Goal: Information Seeking & Learning: Learn about a topic

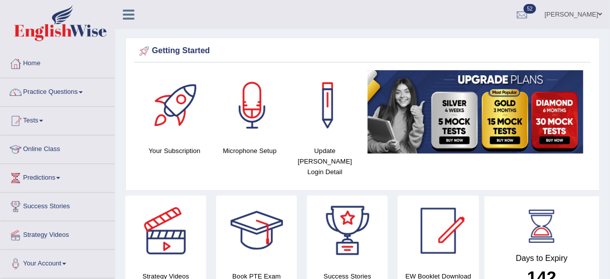
drag, startPoint x: 615, startPoint y: 35, endPoint x: 616, endPoint y: 19, distance: 16.1
click at [610, 19] on html "Toggle navigation Home Practice Questions Speaking Practice Read Aloud Repeat S…" at bounding box center [305, 139] width 610 height 279
click at [36, 67] on link "Home" at bounding box center [58, 62] width 114 height 25
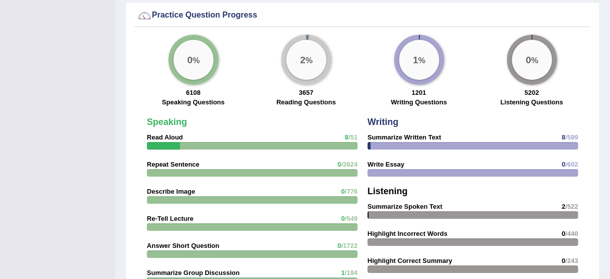
scroll to position [752, 0]
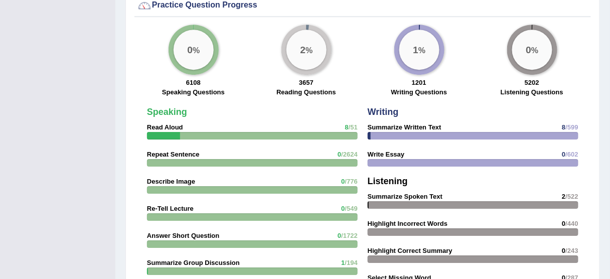
click at [344, 132] on div at bounding box center [252, 136] width 211 height 8
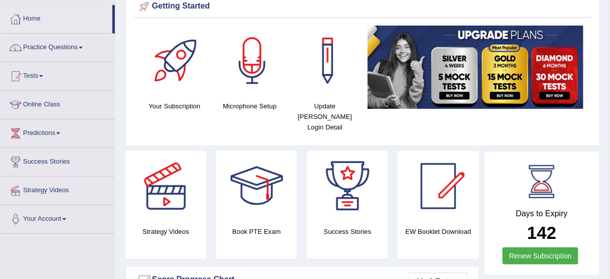
scroll to position [0, 0]
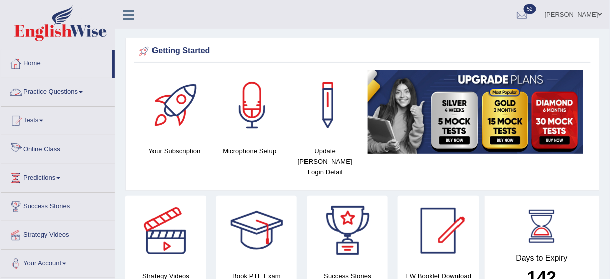
click at [34, 149] on link "Online Class" at bounding box center [58, 147] width 114 height 25
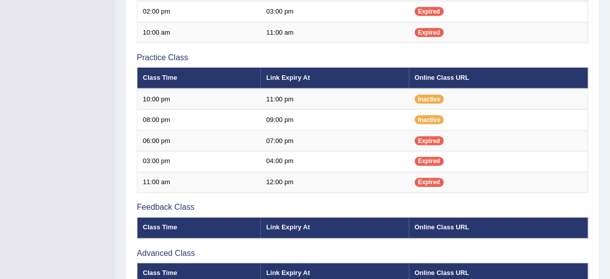
scroll to position [185, 0]
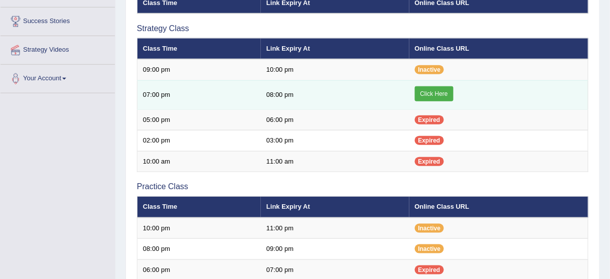
click at [443, 89] on link "Click Here" at bounding box center [434, 93] width 39 height 15
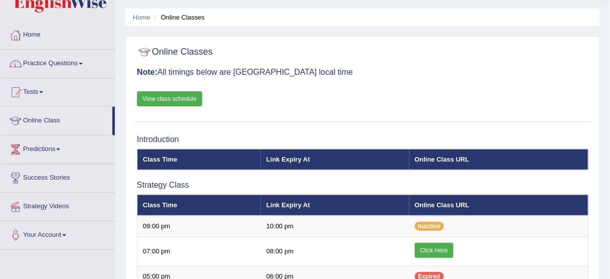
scroll to position [27, 0]
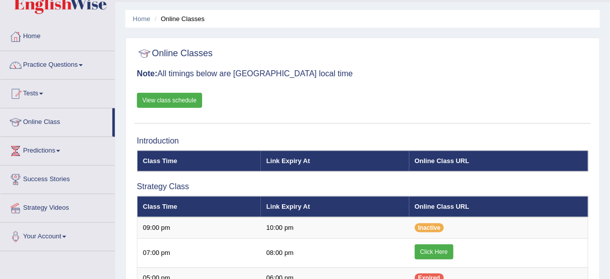
click at [176, 101] on link "View class schedule" at bounding box center [169, 100] width 65 height 15
click at [41, 94] on link "Tests" at bounding box center [58, 92] width 114 height 25
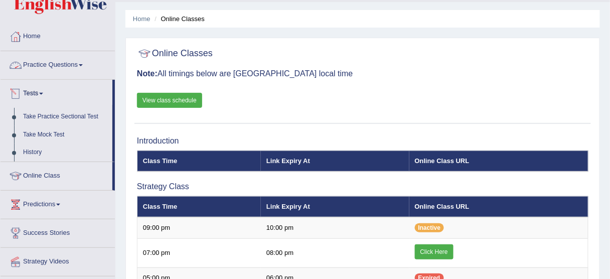
click at [83, 64] on span at bounding box center [81, 65] width 4 height 2
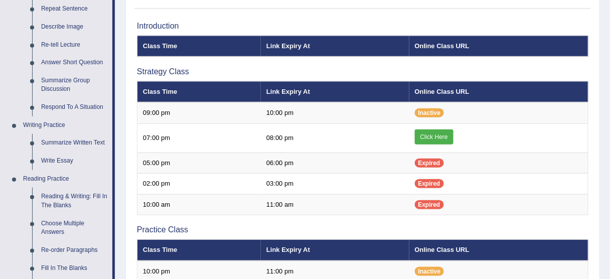
scroll to position [136, 0]
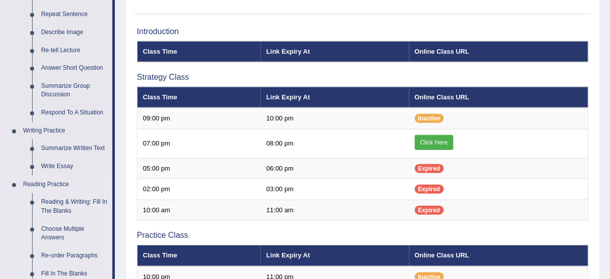
click at [59, 182] on link "Reading Practice" at bounding box center [66, 185] width 94 height 18
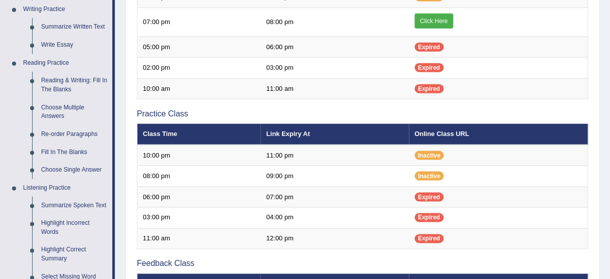
scroll to position [256, 0]
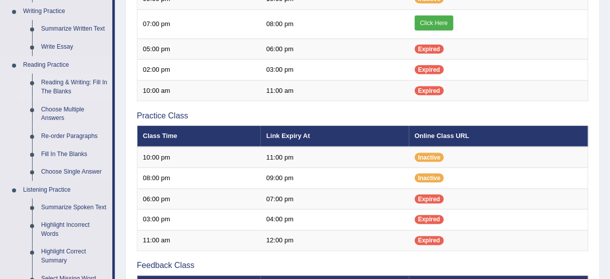
click at [73, 81] on link "Reading & Writing: Fill In The Blanks" at bounding box center [75, 87] width 76 height 27
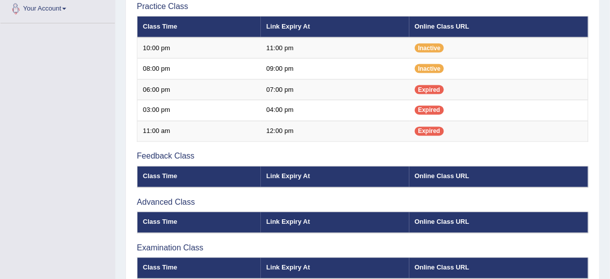
scroll to position [414, 0]
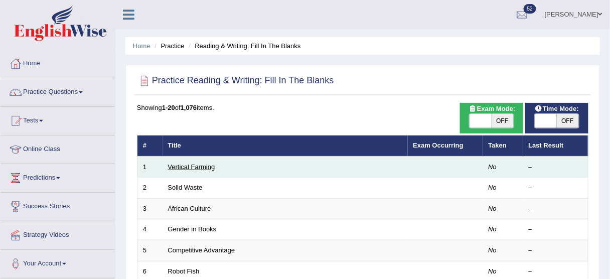
click at [204, 168] on link "Vertical Farming" at bounding box center [191, 167] width 47 height 8
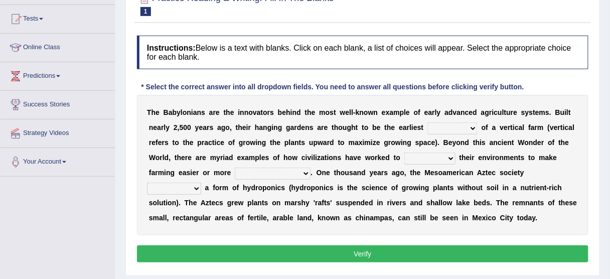
scroll to position [104, 0]
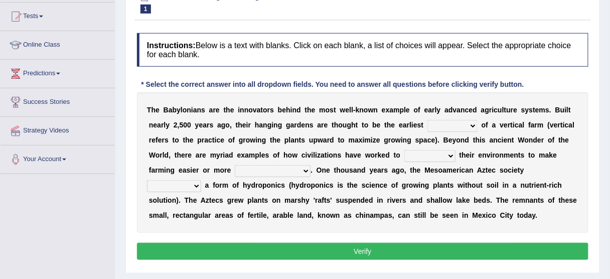
click at [468, 124] on select "prototype failure discredit protocol" at bounding box center [453, 126] width 50 height 12
click at [428, 120] on select "prototype failure discredit protocol" at bounding box center [453, 126] width 50 height 12
click at [473, 124] on select "prototype failure discredit protocol" at bounding box center [453, 126] width 50 height 12
select select "prototype"
click at [428, 120] on select "prototype failure discredit protocol" at bounding box center [453, 126] width 50 height 12
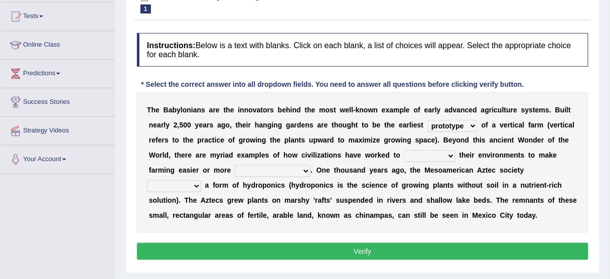
click at [435, 150] on select "manipulate escape respect disarrange" at bounding box center [429, 156] width 51 height 12
click at [445, 157] on select "manipulate escape respect disarrange" at bounding box center [429, 156] width 51 height 12
select select "respect"
click at [404, 150] on select "manipulate escape respect disarrange" at bounding box center [429, 156] width 51 height 12
click at [300, 173] on select "productive constructive connective counterproductive" at bounding box center [273, 171] width 76 height 12
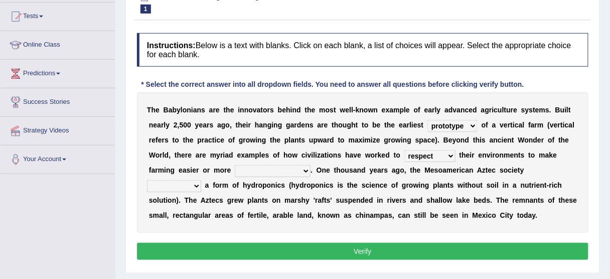
click at [235, 165] on select "productive constructive connective counterproductive" at bounding box center [273, 171] width 76 height 12
click at [186, 183] on select "domineered volunteered pioneered engineered" at bounding box center [174, 186] width 54 height 12
click at [292, 170] on select "productive constructive connective counterproductive" at bounding box center [273, 171] width 76 height 12
select select "productive"
click at [235, 165] on select "productive constructive connective counterproductive" at bounding box center [273, 171] width 76 height 12
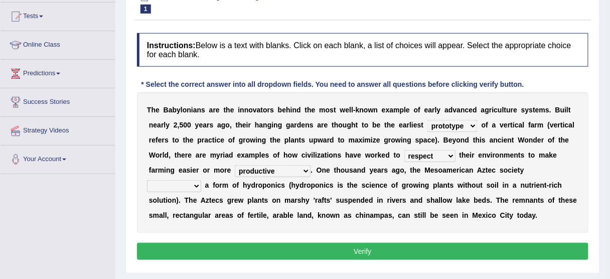
click at [190, 183] on select "domineered volunteered pioneered engineered" at bounding box center [174, 186] width 54 height 12
select select "volunteered"
click at [147, 180] on select "domineered volunteered pioneered engineered" at bounding box center [174, 186] width 54 height 12
click at [276, 252] on button "Verify" at bounding box center [363, 251] width 452 height 17
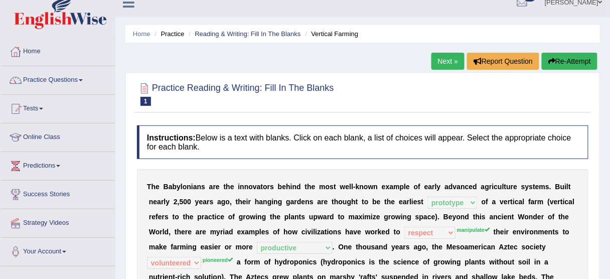
scroll to position [0, 0]
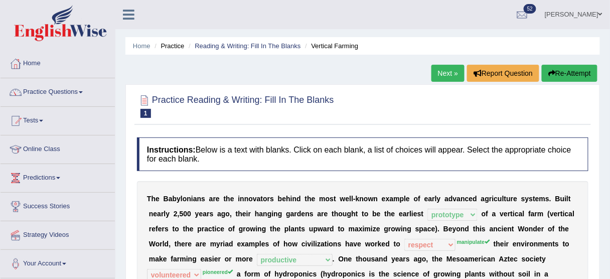
click at [447, 73] on link "Next »" at bounding box center [448, 73] width 33 height 17
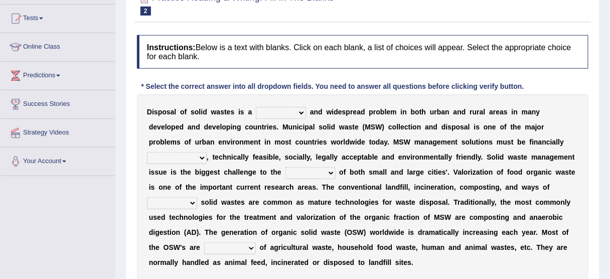
scroll to position [110, 0]
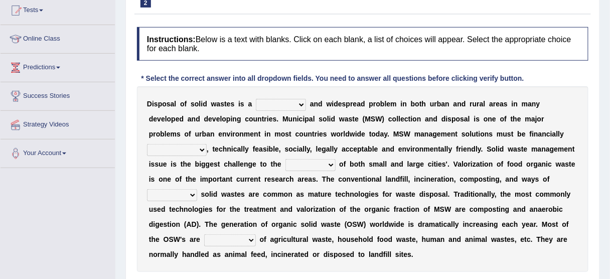
click at [291, 99] on select "slanting stinging stalling shafting" at bounding box center [281, 105] width 50 height 12
click at [256, 99] on select "slanting stinging stalling shafting" at bounding box center [281, 105] width 50 height 12
click at [296, 105] on select "slanting stinging stalling shafting" at bounding box center [281, 105] width 50 height 12
select select "stinging"
click at [256, 99] on select "slanting stinging stalling shafting" at bounding box center [281, 105] width 50 height 12
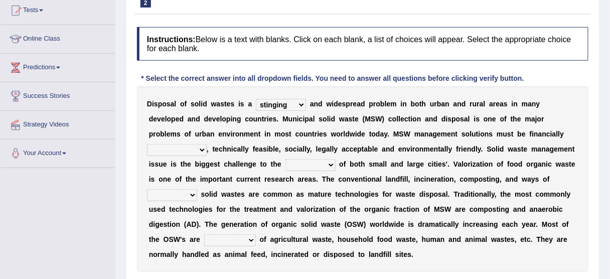
click at [207, 144] on select "unattainable sustainable objectionable treasonable" at bounding box center [177, 150] width 60 height 12
select select "sustainable"
click at [207, 144] on select "unattainable sustainable objectionable treasonable" at bounding box center [177, 150] width 60 height 12
click at [286, 166] on select "plants culture authorities history" at bounding box center [311, 165] width 50 height 12
select select "history"
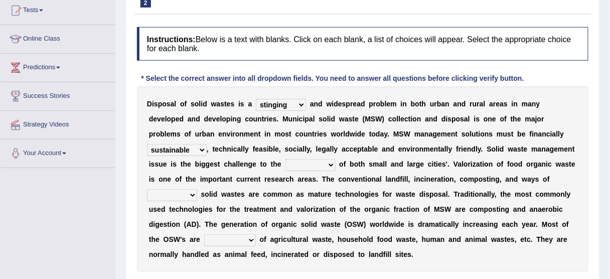
click at [286, 159] on select "plants culture authorities history" at bounding box center [311, 165] width 50 height 12
click at [197, 189] on select "reserving preserving deserving handling" at bounding box center [172, 195] width 50 height 12
select select "reserving"
click at [197, 189] on select "reserving preserving deserving handling" at bounding box center [172, 195] width 50 height 12
click at [212, 241] on select "composed disposed composing disposing" at bounding box center [230, 240] width 52 height 12
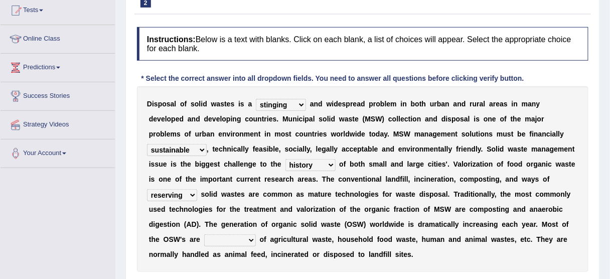
select select "composed"
click at [204, 234] on select "composed disposed composing disposing" at bounding box center [230, 240] width 52 height 12
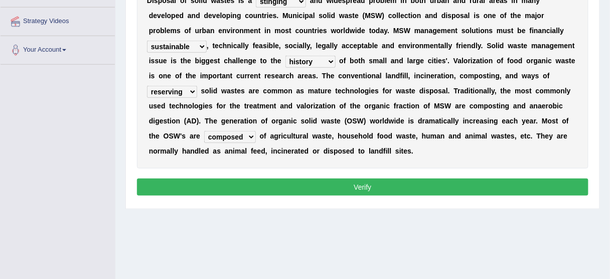
scroll to position [225, 0]
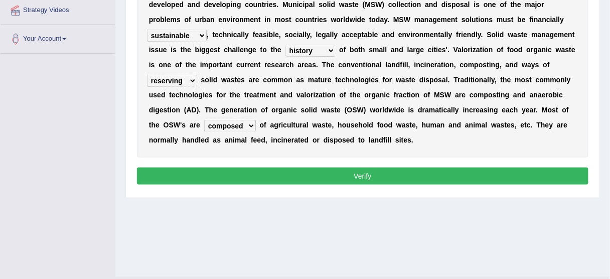
click at [432, 175] on button "Verify" at bounding box center [363, 176] width 452 height 17
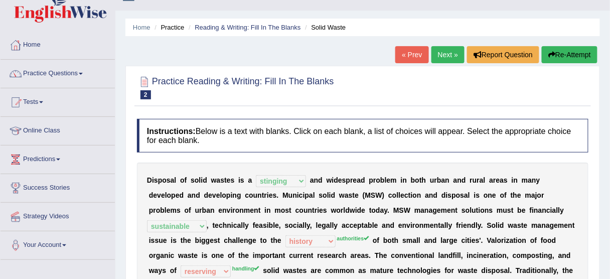
scroll to position [0, 0]
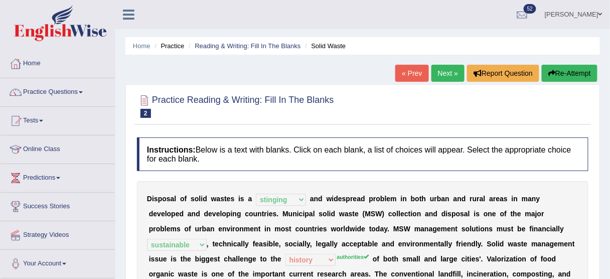
click at [450, 69] on link "Next »" at bounding box center [448, 73] width 33 height 17
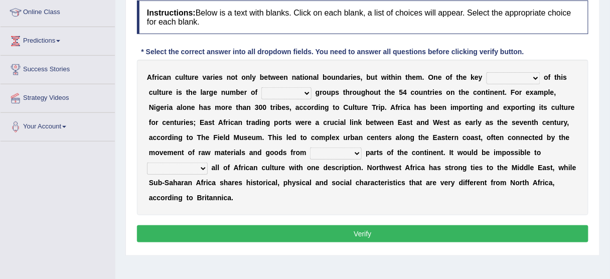
scroll to position [138, 0]
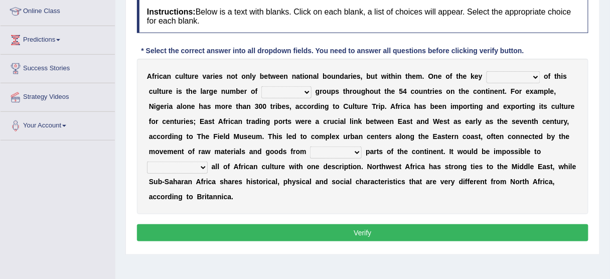
click at [510, 82] on select "conjectures features issues doubts" at bounding box center [514, 77] width 54 height 12
select select "features"
click at [487, 71] on select "conjectures features issues doubts" at bounding box center [514, 77] width 54 height 12
click at [268, 83] on div "A f r i c a n c u l t u r e v a r i e s n o t o n l y b e t w e e n n a t i o n…" at bounding box center [363, 137] width 452 height 156
click at [274, 89] on select "ethic ethnic eugenic epic" at bounding box center [286, 92] width 50 height 12
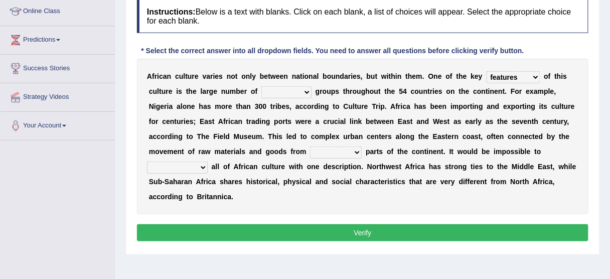
select select "ethnic"
click at [261, 86] on select "ethic ethnic eugenic epic" at bounding box center [286, 92] width 50 height 12
click at [341, 149] on select "forelocked interlocked unlocked landlocked" at bounding box center [336, 153] width 52 height 12
select select "landlocked"
click at [310, 147] on select "forelocked interlocked unlocked landlocked" at bounding box center [336, 153] width 52 height 12
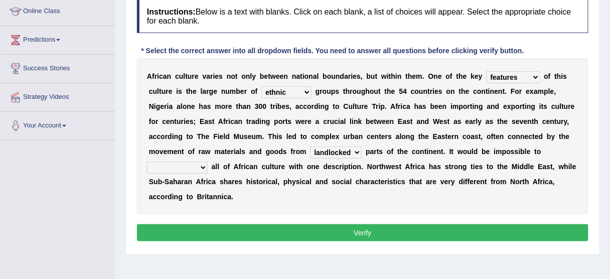
click at [193, 163] on select "characterize conceptualize symbolize synthesize" at bounding box center [177, 168] width 61 height 12
select select "synthesize"
click at [147, 162] on select "characterize conceptualize symbolize synthesize" at bounding box center [177, 168] width 61 height 12
click at [204, 236] on button "Verify" at bounding box center [363, 232] width 452 height 17
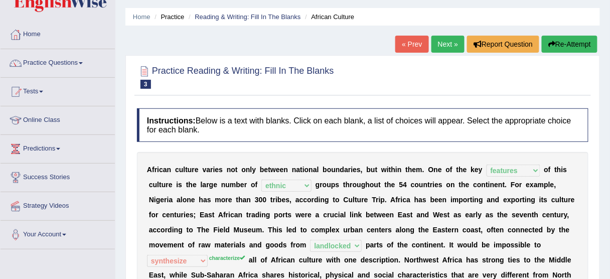
scroll to position [28, 0]
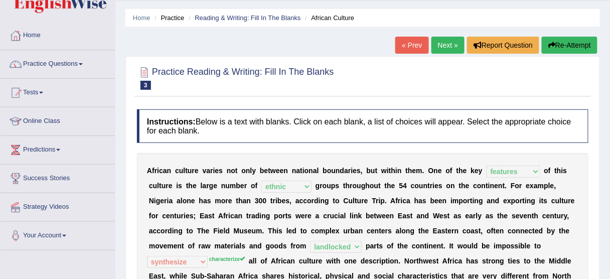
click at [442, 48] on link "Next »" at bounding box center [448, 45] width 33 height 17
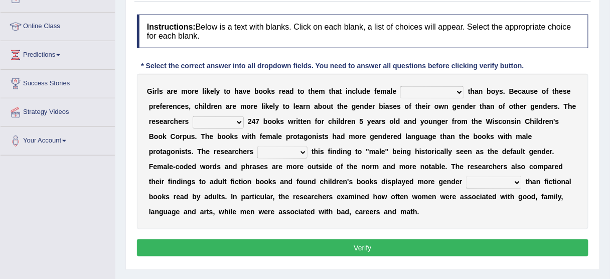
scroll to position [126, 0]
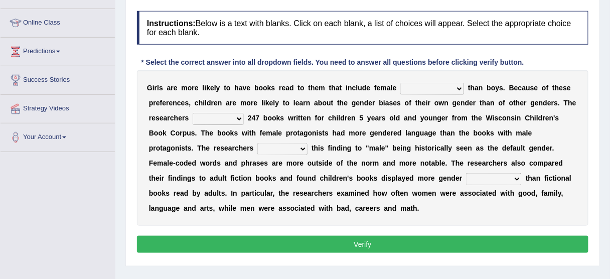
click at [421, 89] on select "protagonists cosmogonists agonists expressionists" at bounding box center [432, 89] width 64 height 12
click at [400, 83] on select "protagonists cosmogonists agonists expressionists" at bounding box center [432, 89] width 64 height 12
click at [437, 85] on select "protagonists cosmogonists agonists expressionists" at bounding box center [432, 89] width 64 height 12
select select "protagonists"
click at [400, 83] on select "protagonists cosmogonists agonists expressionists" at bounding box center [432, 89] width 64 height 12
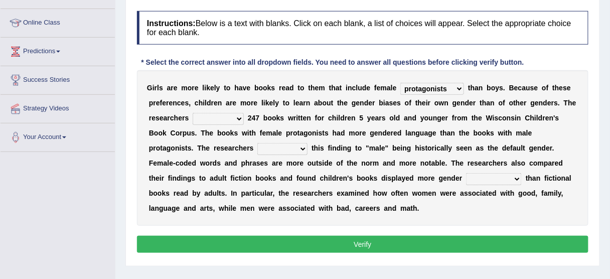
click at [238, 113] on select "hydrolyzed paralyzed catalyzed analyzed" at bounding box center [218, 119] width 51 height 12
select select "analyzed"
click at [193, 113] on select "hydrolyzed paralyzed catalyzed analyzed" at bounding box center [218, 119] width 51 height 12
click at [294, 151] on select "contribute tribute distribute attribute" at bounding box center [282, 149] width 50 height 12
click at [257, 143] on select "contribute tribute distribute attribute" at bounding box center [282, 149] width 50 height 12
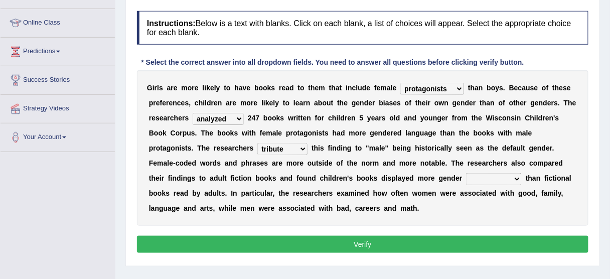
click at [286, 151] on select "contribute tribute distribute attribute" at bounding box center [282, 149] width 50 height 12
select select "contribute"
click at [257, 143] on select "contribute tribute distribute attribute" at bounding box center [282, 149] width 50 height 12
click at [481, 179] on select "stereotypes teletypes prototypes electrotypes" at bounding box center [494, 179] width 56 height 12
select select "stereotypes"
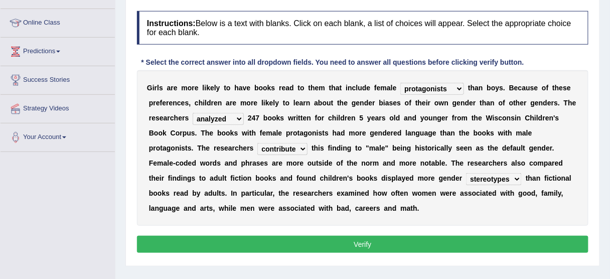
click at [466, 173] on select "stereotypes teletypes prototypes electrotypes" at bounding box center [494, 179] width 56 height 12
click at [441, 242] on button "Verify" at bounding box center [363, 244] width 452 height 17
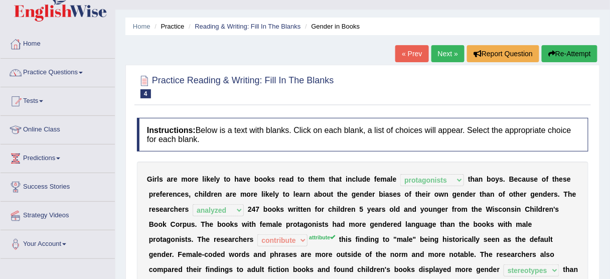
scroll to position [0, 0]
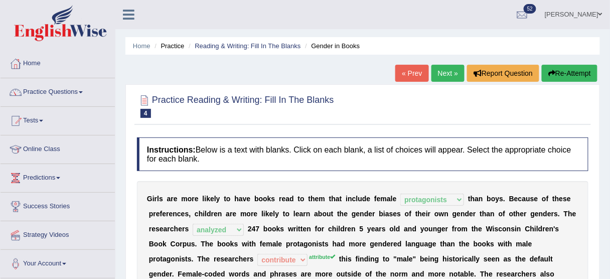
click at [435, 79] on link "Next »" at bounding box center [448, 73] width 33 height 17
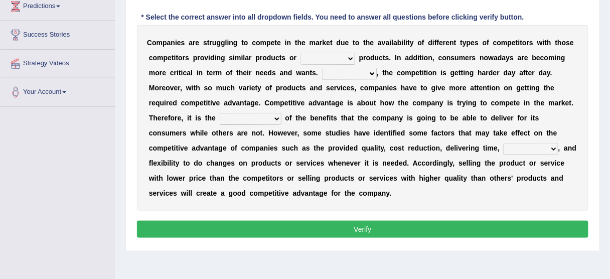
scroll to position [181, 0]
